Goal: Information Seeking & Learning: Understand process/instructions

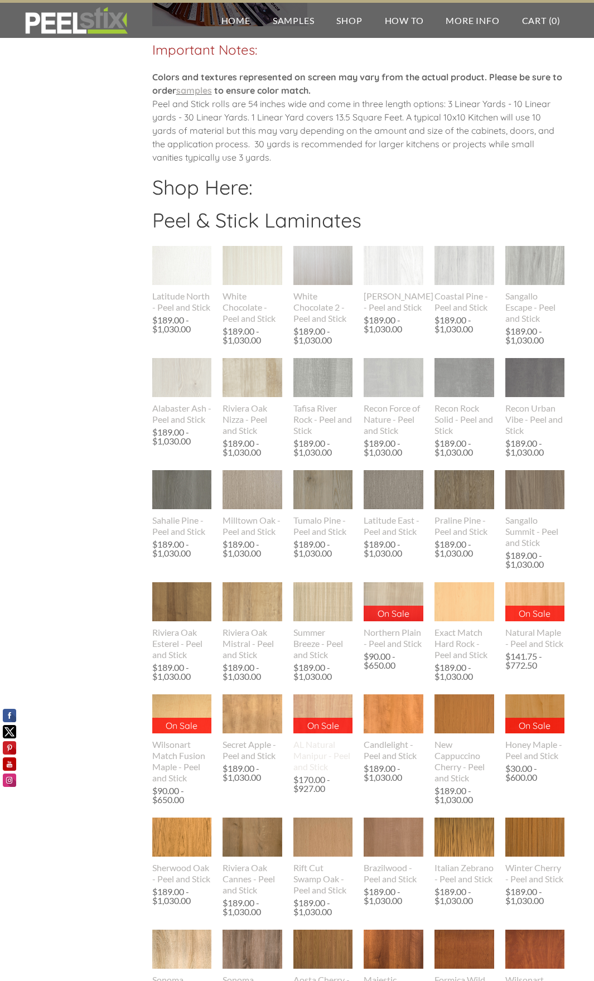
scroll to position [780, 0]
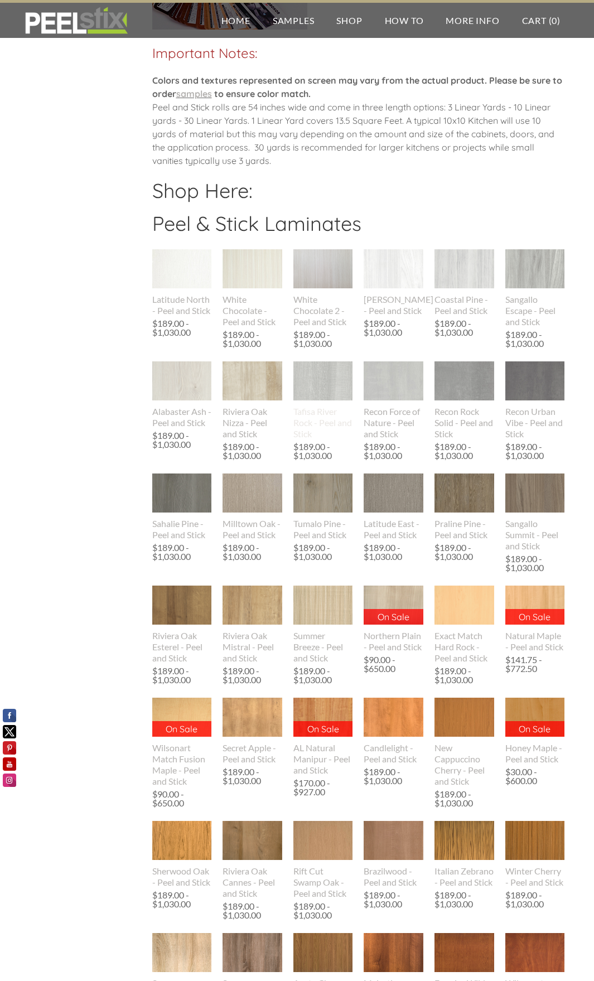
click at [319, 384] on img at bounding box center [323, 381] width 60 height 40
click at [518, 272] on img at bounding box center [535, 268] width 60 height 77
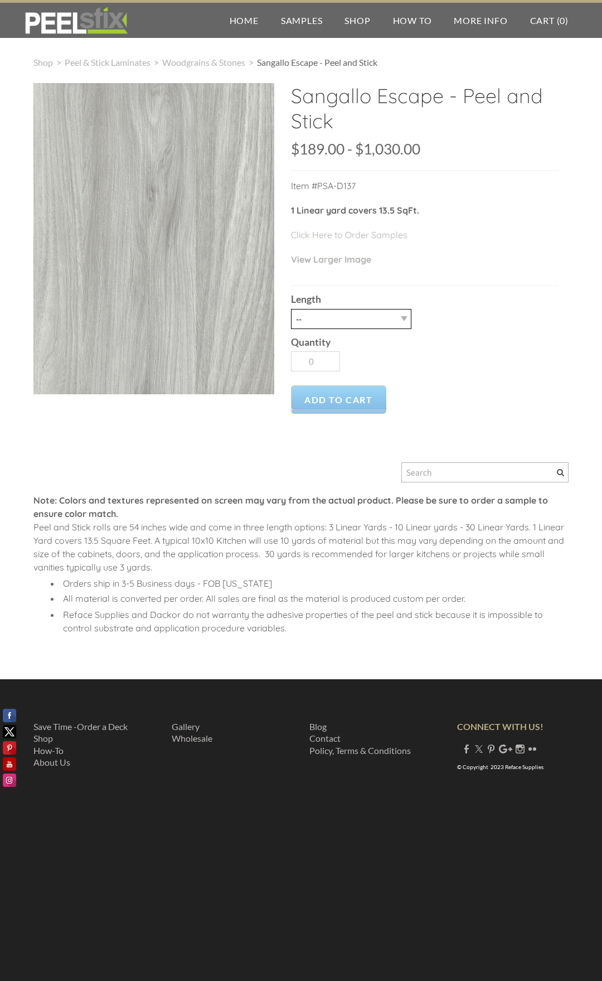
click at [404, 323] on select "-- 3LY 10LY 15LY 30LY" at bounding box center [351, 319] width 120 height 20
select select "3LY"
click at [291, 309] on select "-- 3LY 10LY 15LY 30LY" at bounding box center [351, 319] width 120 height 20
type input "1"
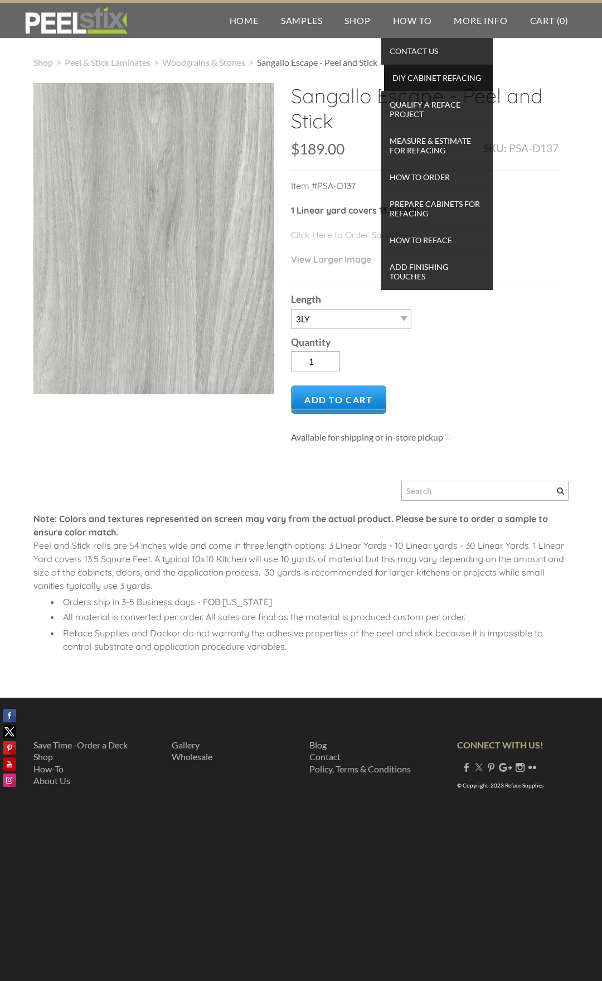
click at [430, 81] on span "DIY Cabinet Refacing" at bounding box center [438, 77] width 103 height 15
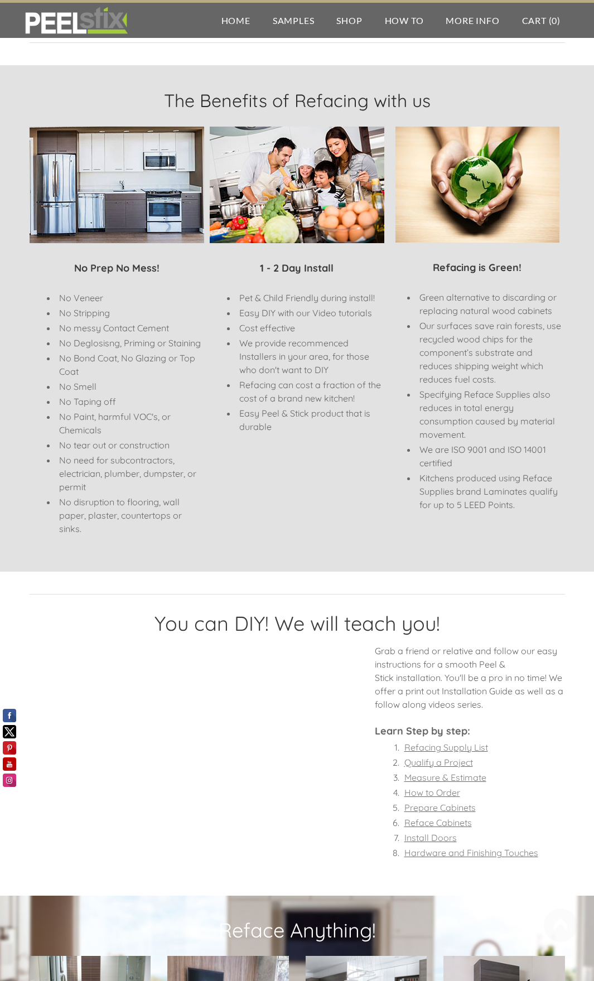
scroll to position [334, 0]
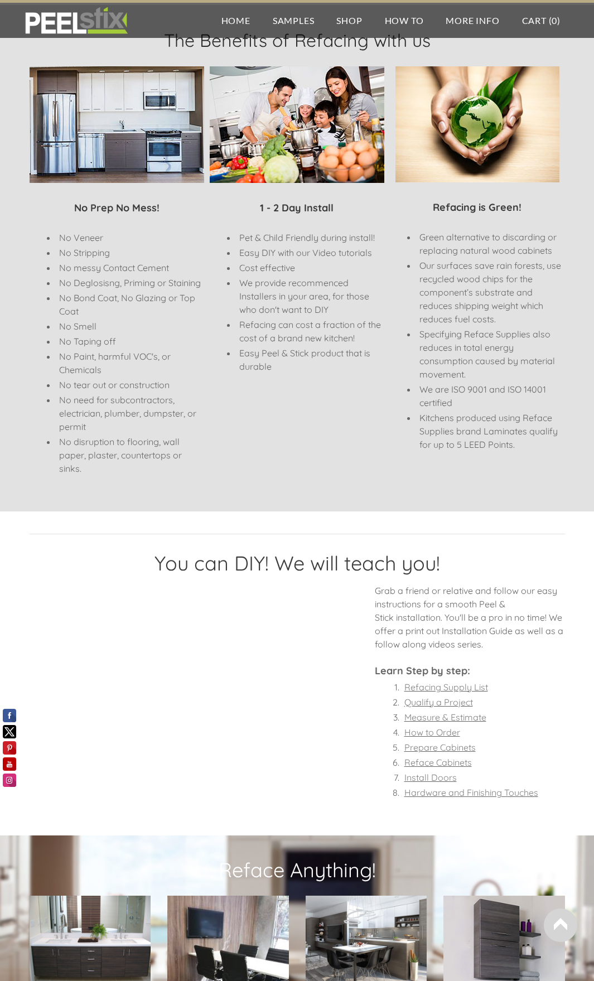
click at [456, 688] on font "Refacing Supply List" at bounding box center [446, 686] width 84 height 11
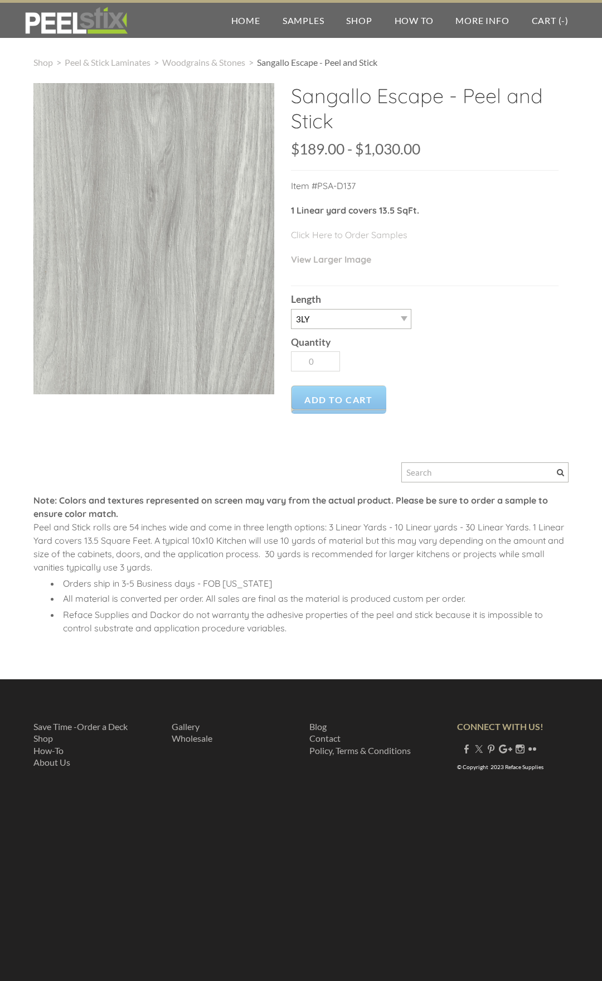
select select "3LY"
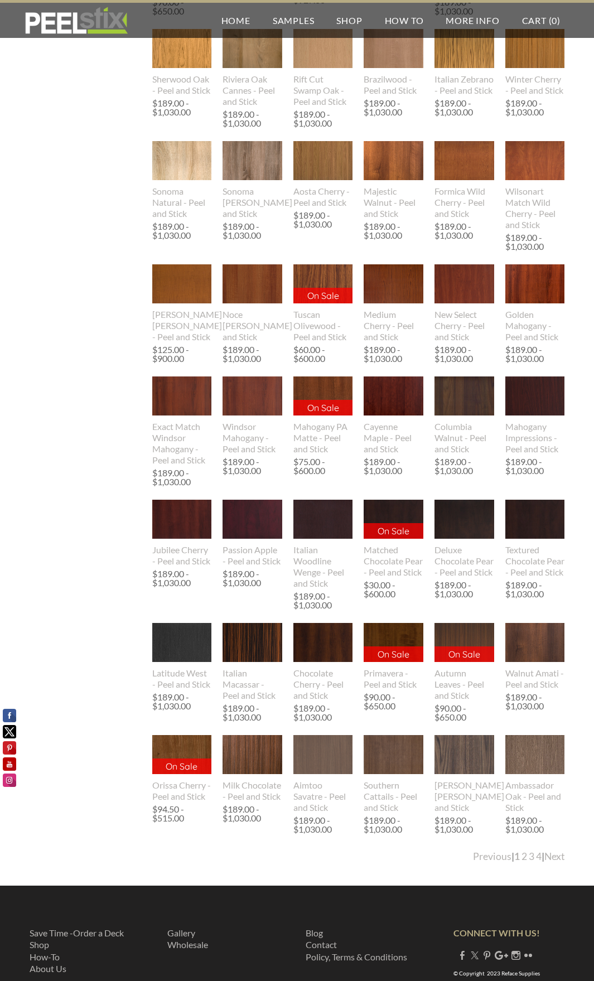
scroll to position [1612, 0]
